Goal: Navigation & Orientation: Go to known website

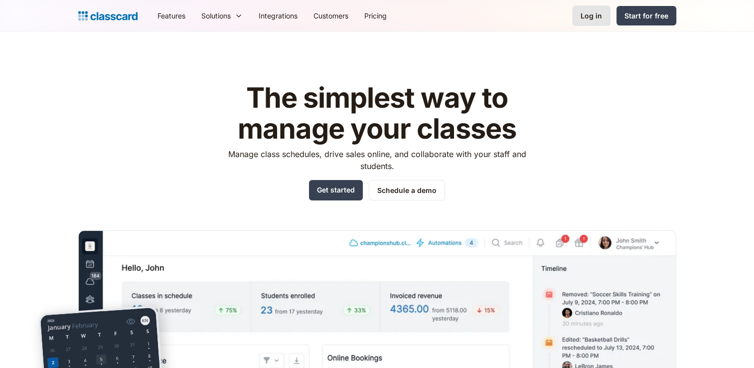
click at [585, 15] on div "Log in" at bounding box center [590, 15] width 21 height 10
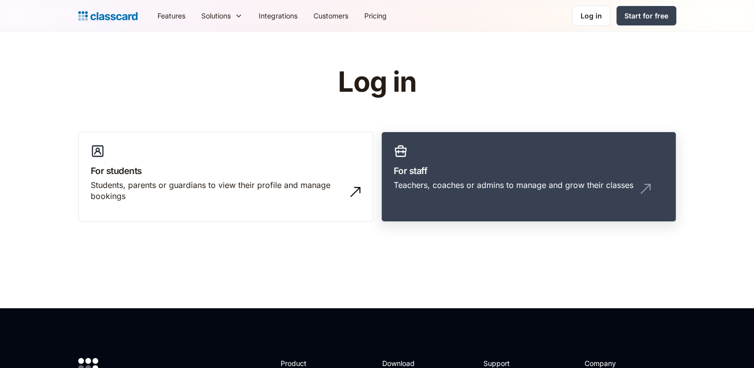
click at [389, 178] on link "For staff Teachers, coaches or admins to manage and grow their classes" at bounding box center [528, 176] width 295 height 91
